Goal: Information Seeking & Learning: Learn about a topic

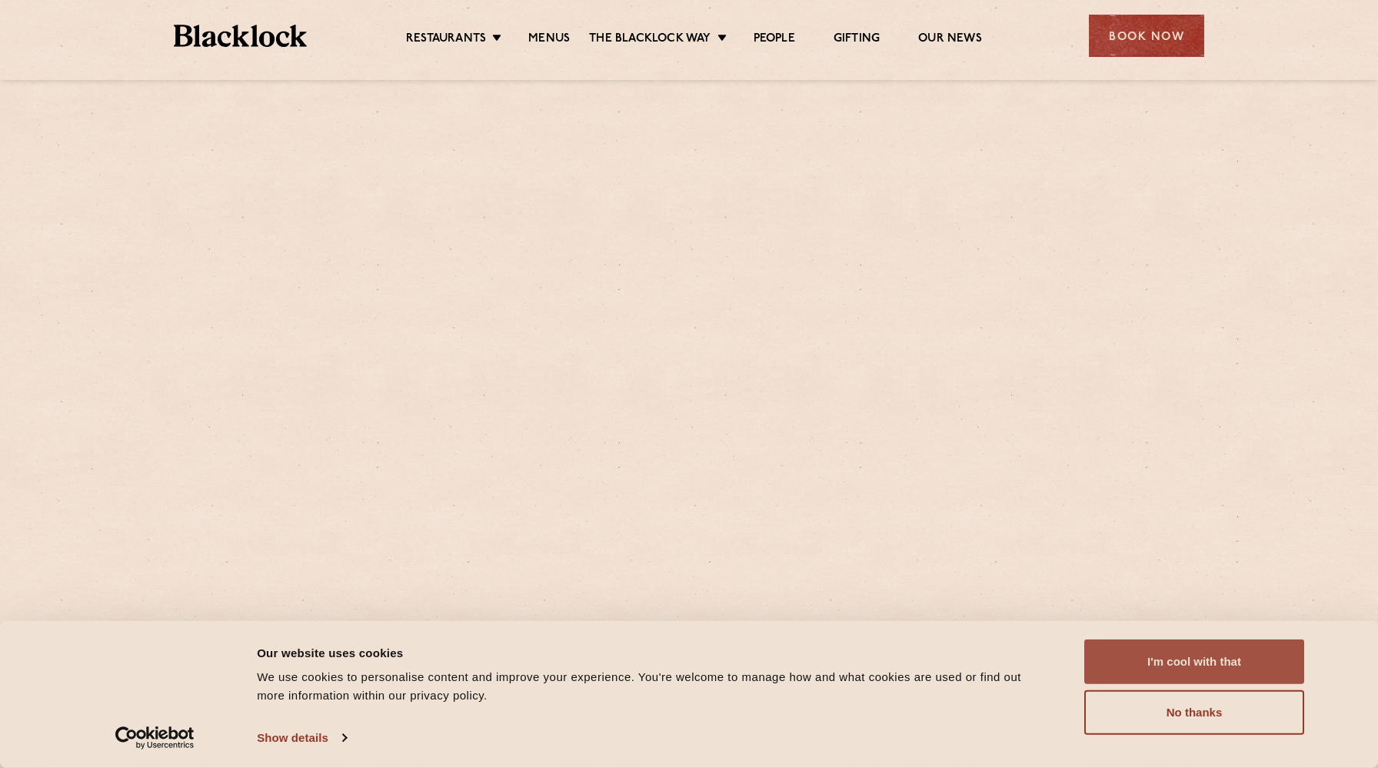
click at [1183, 649] on button "I'm cool with that" at bounding box center [1195, 661] width 220 height 45
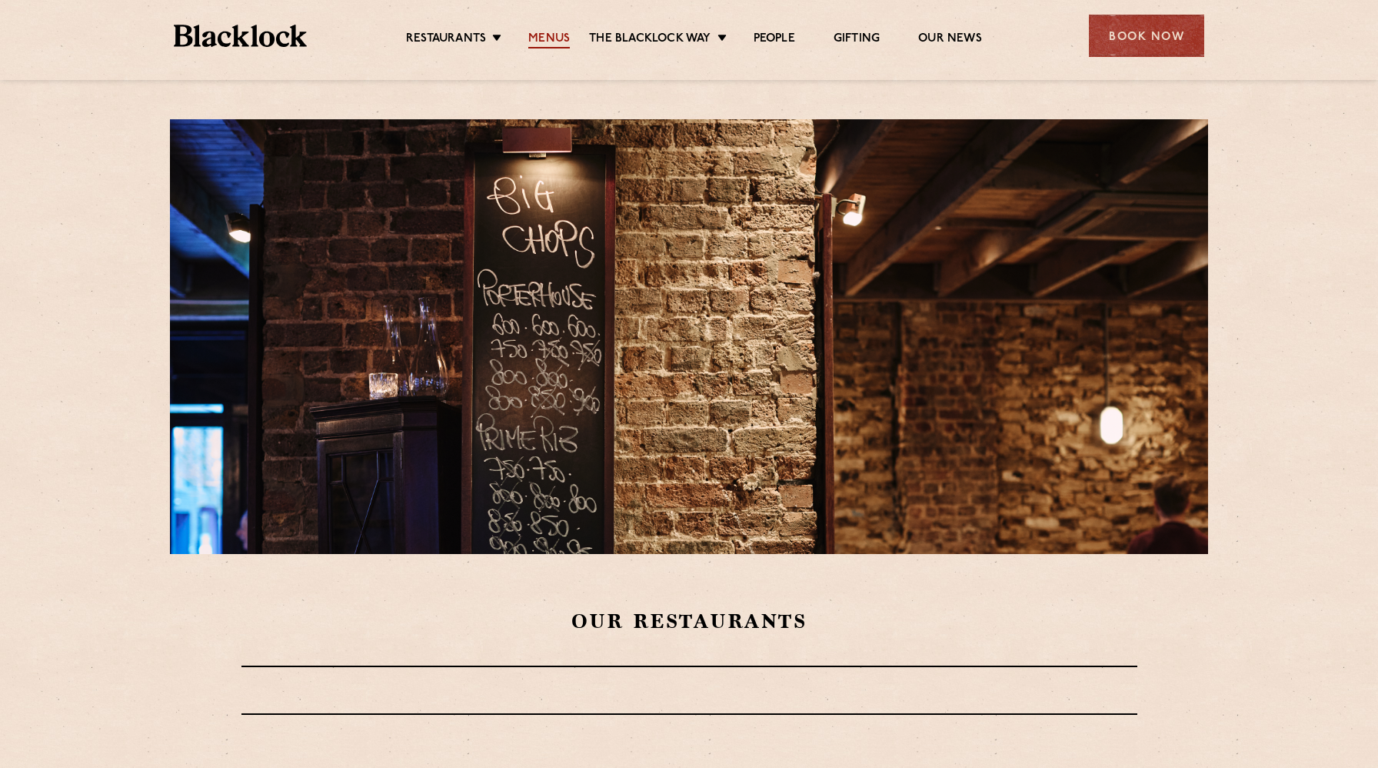
click at [554, 43] on link "Menus" at bounding box center [549, 40] width 42 height 17
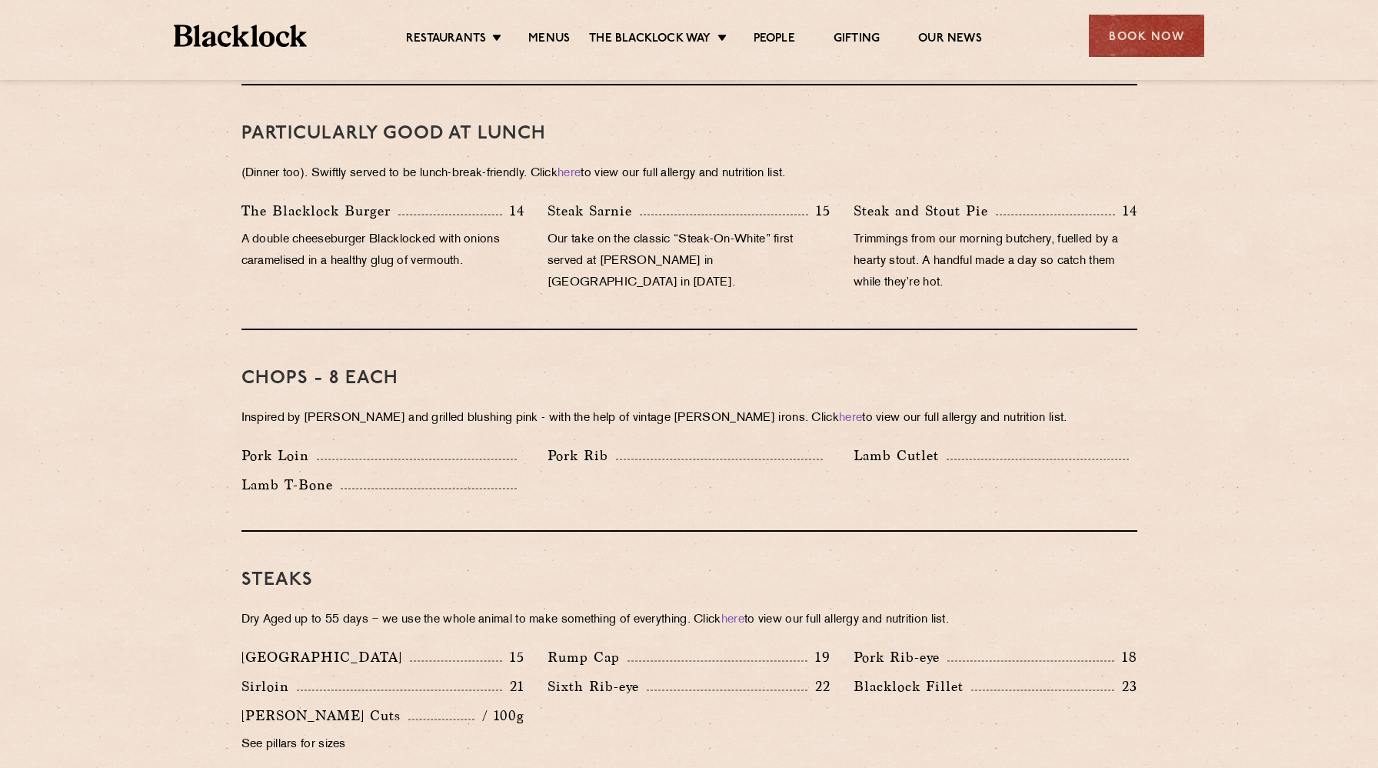
scroll to position [994, 0]
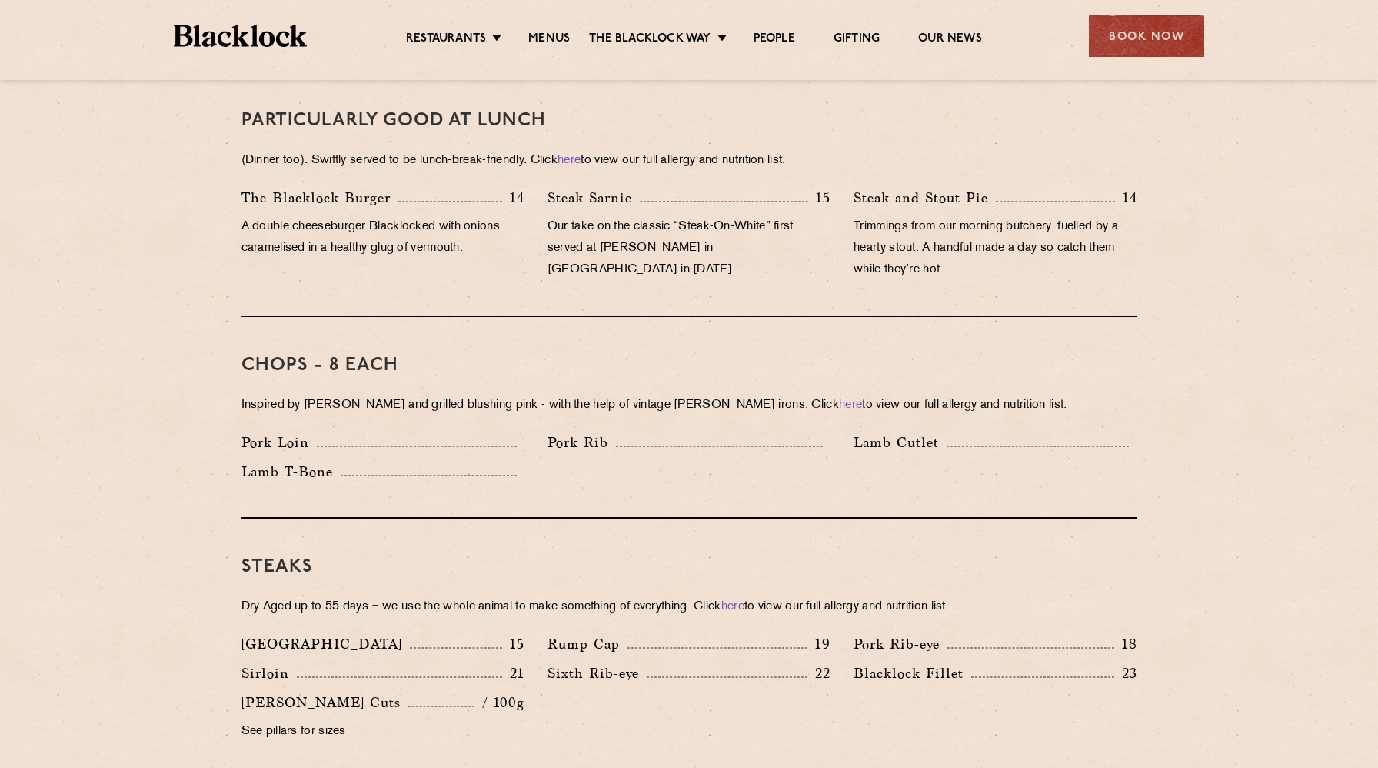
click at [668, 216] on p "Our take on the classic “Steak-On-White” first served at Louis’ Lunch in New Ha…" at bounding box center [689, 248] width 283 height 65
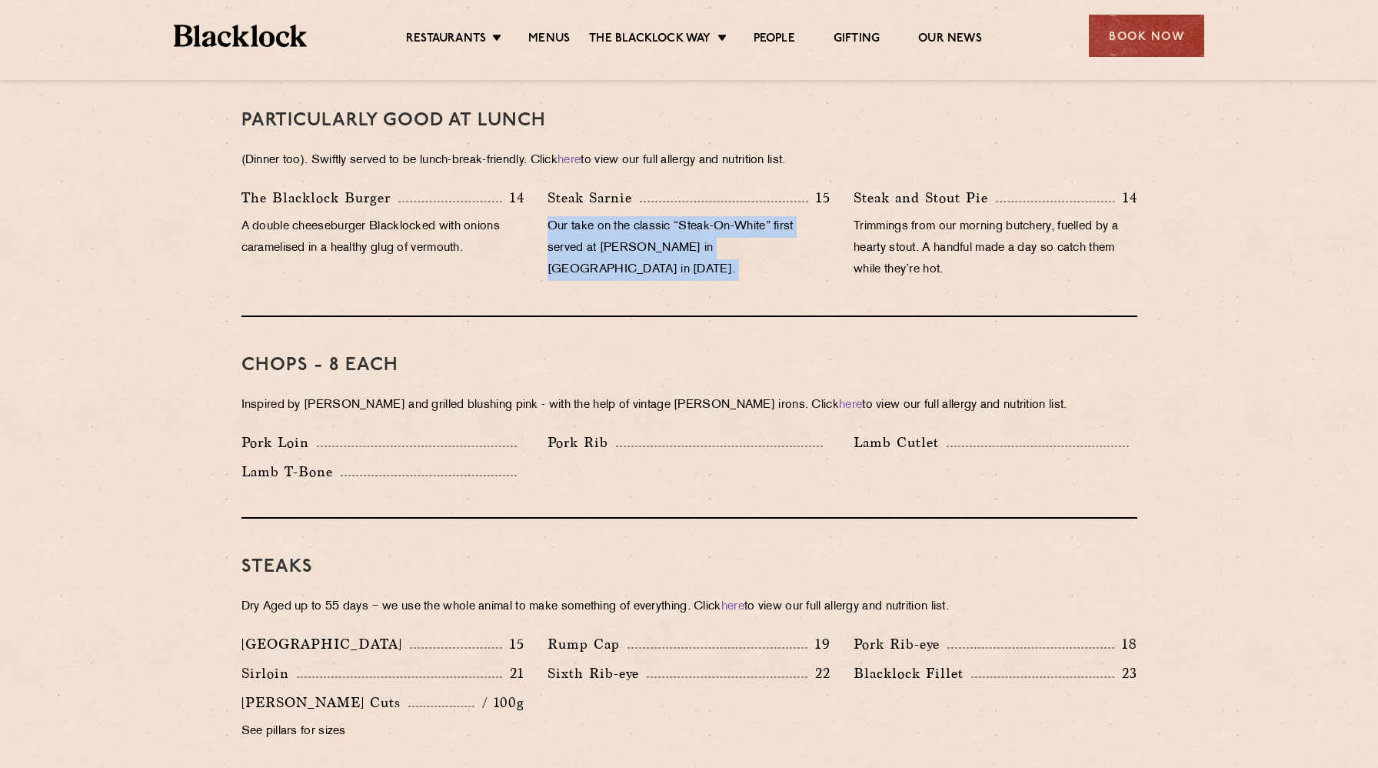
click at [761, 232] on p "Our take on the classic “Steak-On-White” first served at Louis’ Lunch in New Ha…" at bounding box center [689, 248] width 283 height 65
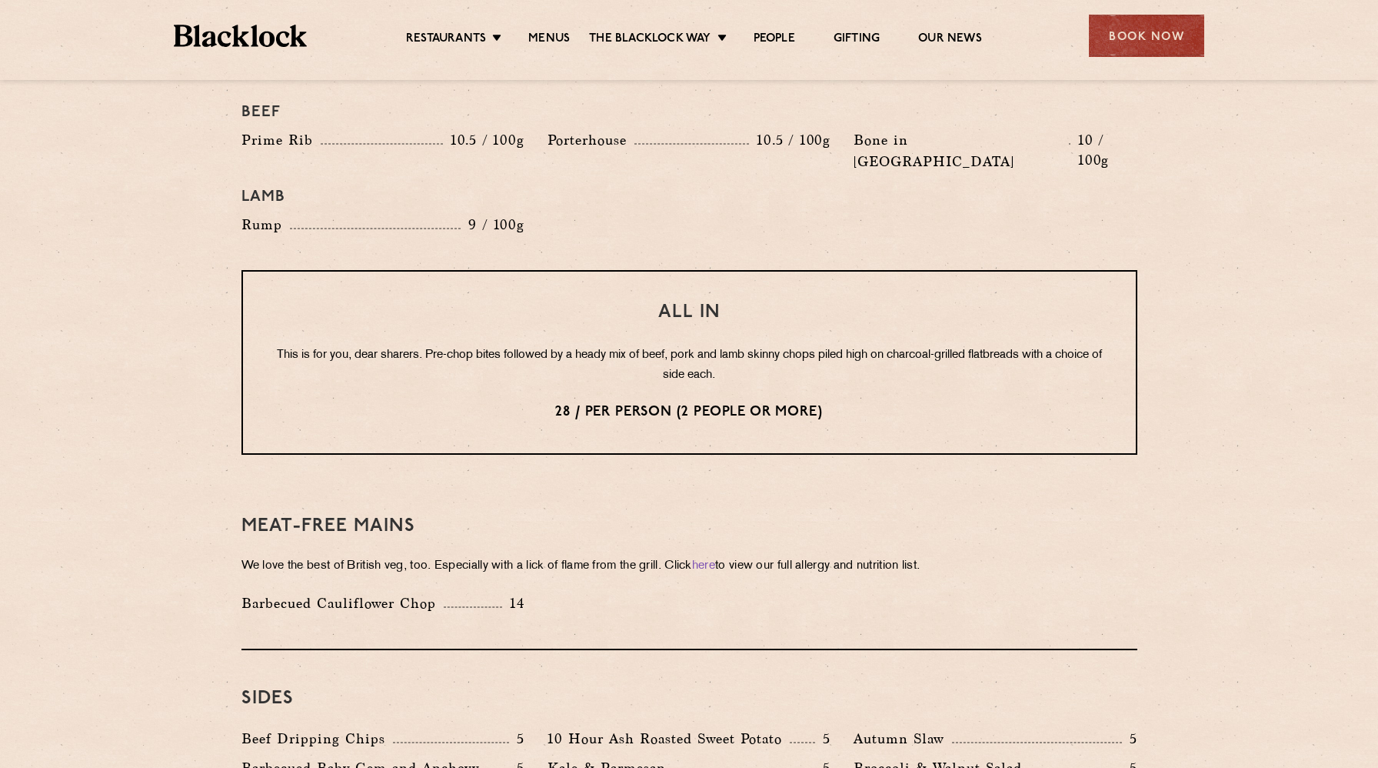
scroll to position [1791, 0]
click at [535, 346] on p "This is for you, dear sharers. Pre-chop bites followed by a heady mix of beef, …" at bounding box center [689, 366] width 831 height 40
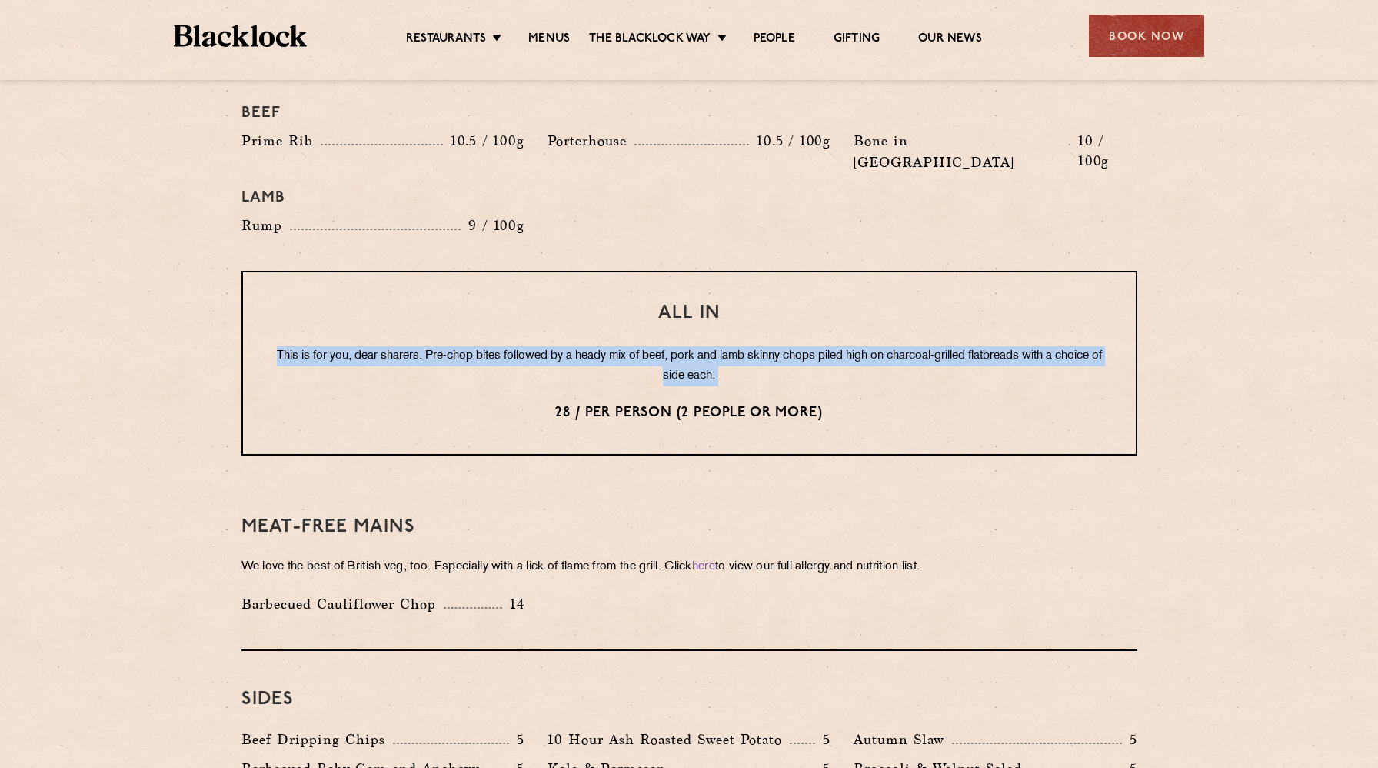
click at [535, 346] on p "This is for you, dear sharers. Pre-chop bites followed by a heady mix of beef, …" at bounding box center [689, 366] width 831 height 40
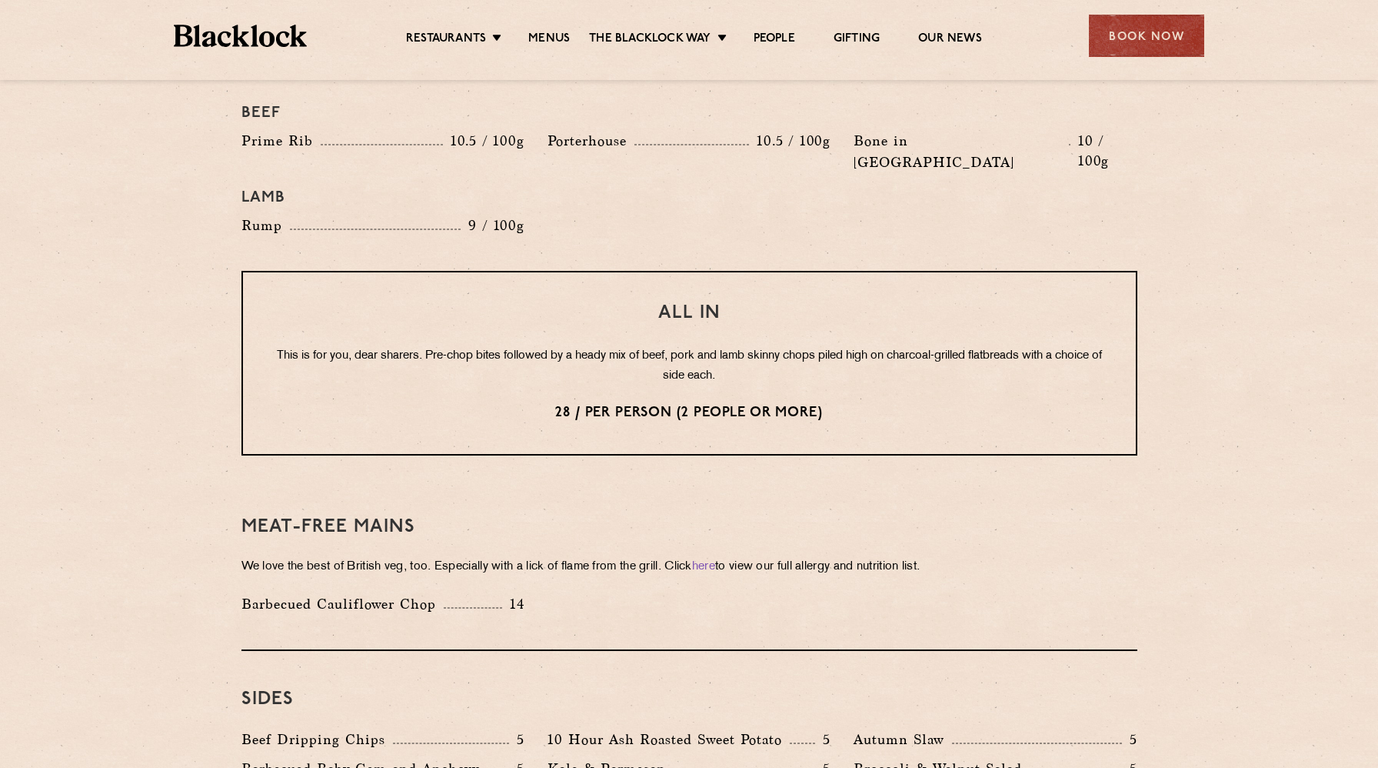
click at [639, 403] on p "28 / per person (2 people or more)" at bounding box center [689, 413] width 831 height 20
click at [545, 346] on p "This is for you, dear sharers. Pre-chop bites followed by a heady mix of beef, …" at bounding box center [689, 366] width 831 height 40
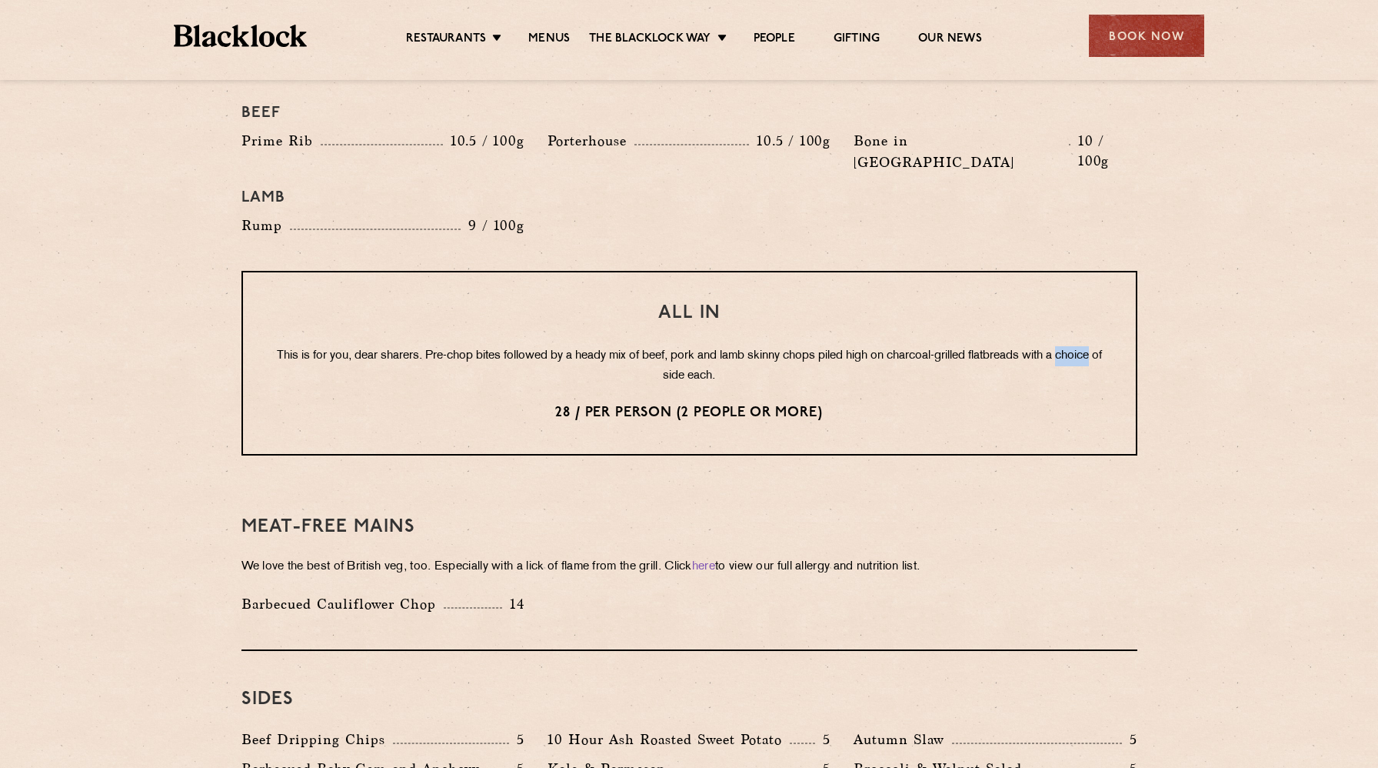
click at [545, 346] on p "This is for you, dear sharers. Pre-chop bites followed by a heady mix of beef, …" at bounding box center [689, 366] width 831 height 40
